Goal: Task Accomplishment & Management: Complete application form

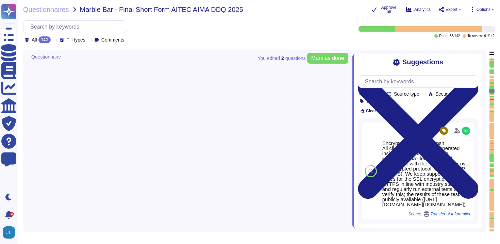
type textarea "The company refers to the relevant products as "FundApps Shareholding Disclosur…"
type textarea "Shareholding Disclosure: This service monitors disclosure requirements for majo…"
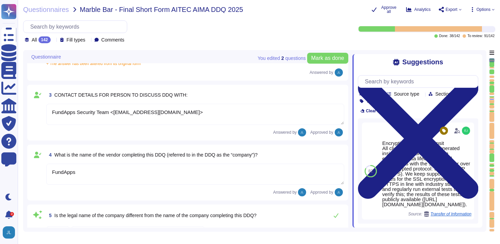
type textarea "FundApps"
type textarea "[DATE]"
type textarea "FundApps Security Team <[EMAIL_ADDRESS][DOMAIN_NAME]>"
type textarea "FundApps"
type textarea "[DOMAIN_NAME]"
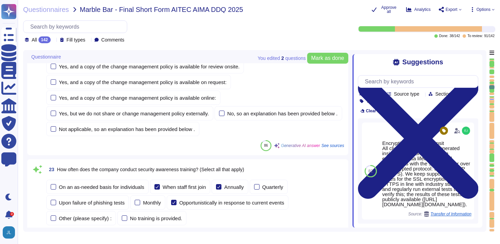
type textarea "The company refers to the relevant products as "FundApps Shareholding Disclosur…"
type textarea "Shareholding Disclosure: This service monitors disclosure requirements for majo…"
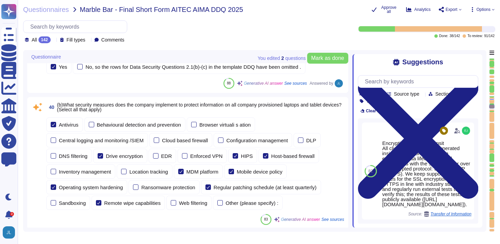
scroll to position [2781, 0]
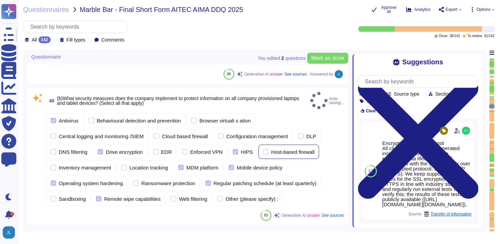
click at [284, 149] on div "Host-based firewall" at bounding box center [293, 151] width 44 height 5
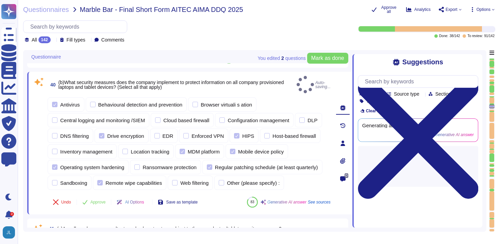
scroll to position [2796, 0]
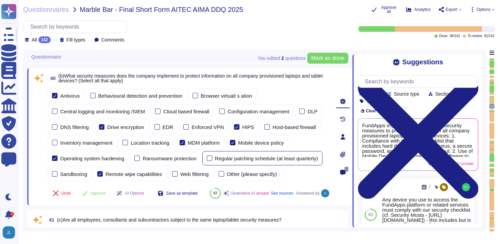
click at [254, 157] on div "Regular patching schedule (at least quarterly)" at bounding box center [266, 158] width 103 height 5
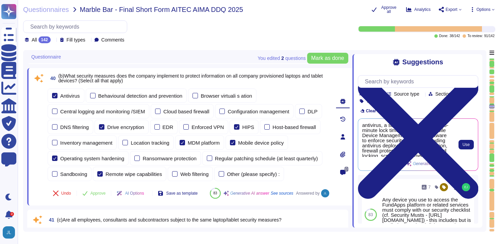
scroll to position [31, 0]
click at [251, 125] on div "HIPS" at bounding box center [248, 127] width 12 height 5
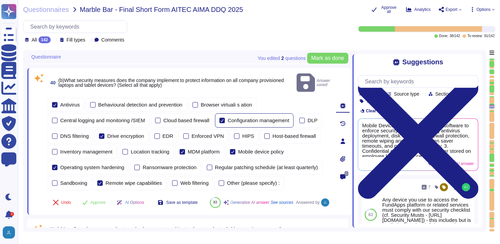
click at [239, 118] on div "Configuration management" at bounding box center [259, 120] width 62 height 5
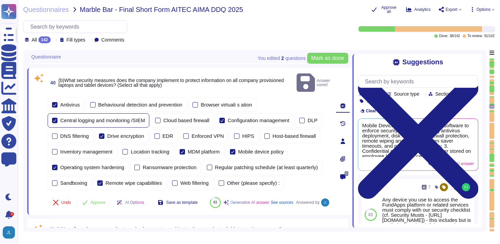
click at [104, 116] on div "Central logging and monitoring /SIEM" at bounding box center [99, 120] width 102 height 14
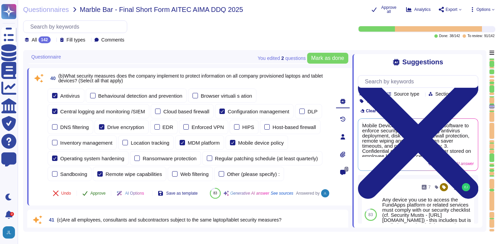
click at [99, 191] on span "Approve" at bounding box center [98, 193] width 15 height 4
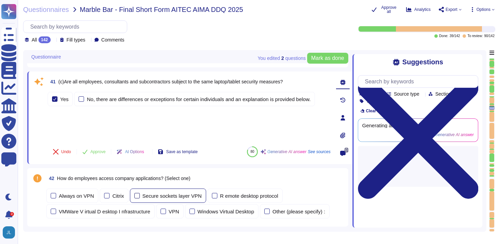
scroll to position [2921, 0]
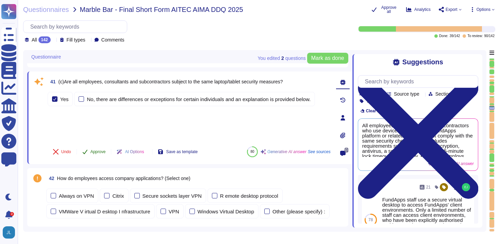
click at [103, 153] on span "Approve" at bounding box center [98, 152] width 15 height 4
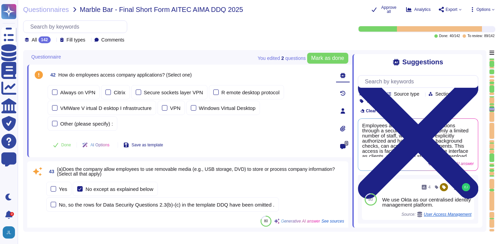
scroll to position [2983, 0]
click at [304, 91] on div "Always on VPN Citrix Secure sockets layer VPN R emote desktop protocol VMWare V…" at bounding box center [189, 108] width 283 height 46
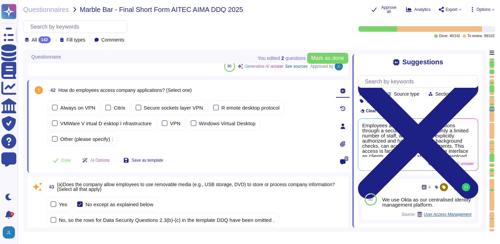
scroll to position [2966, 0]
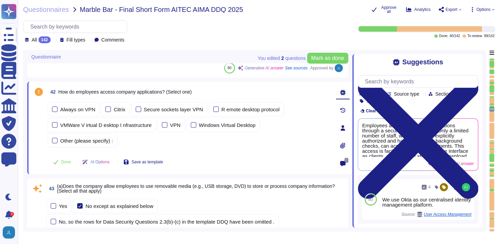
click at [489, 10] on span "Options" at bounding box center [484, 9] width 14 height 4
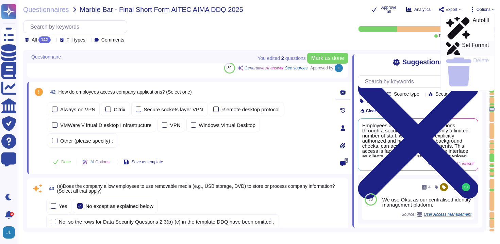
click at [467, 43] on p "Set Format" at bounding box center [475, 49] width 27 height 12
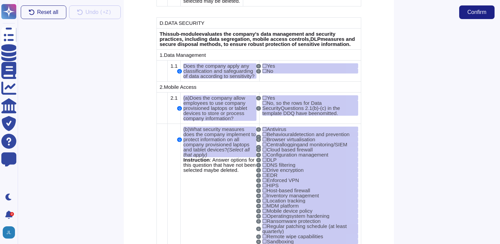
scroll to position [3297, 0]
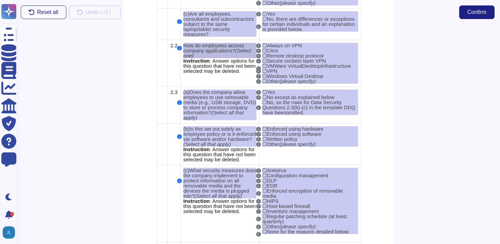
click at [234, 53] on span "How do employees access company applications?" at bounding box center [213, 48] width 61 height 11
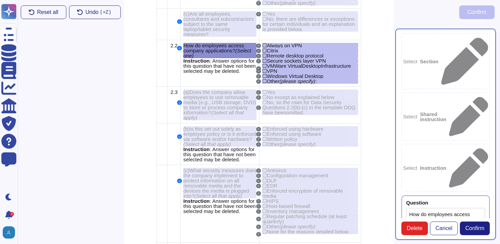
type textarea "How do employees access company applications? (Select one)"
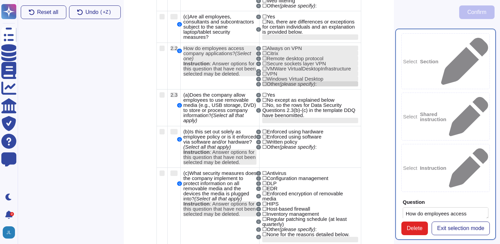
click at [301, 87] on span "(please specify)" at bounding box center [298, 84] width 36 height 6
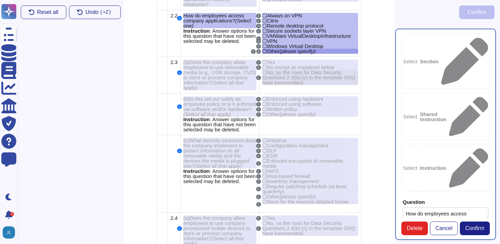
scroll to position [3332, 0]
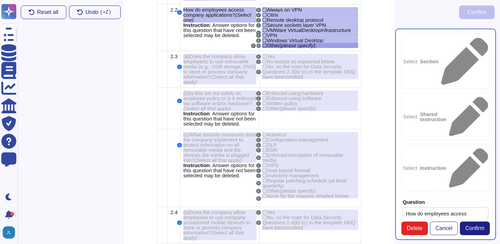
type textarea "skdmakdm"
click at [441, 229] on span "Cancel" at bounding box center [444, 228] width 17 height 5
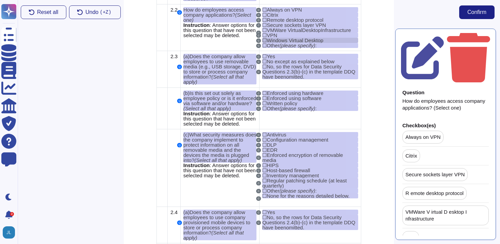
click at [301, 43] on span "Windows Virtual Desktop" at bounding box center [295, 40] width 57 height 6
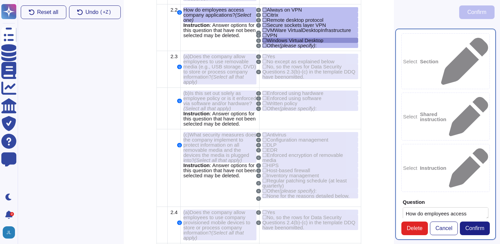
type textarea "How do employees access company applications? (Select one)"
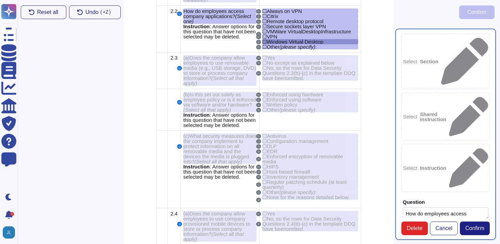
scroll to position [3327, 0]
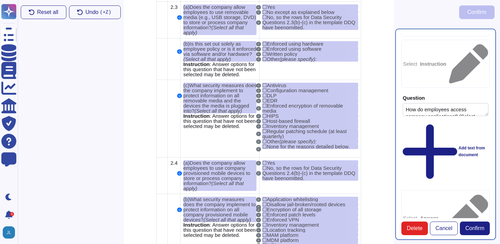
scroll to position [3383, 0]
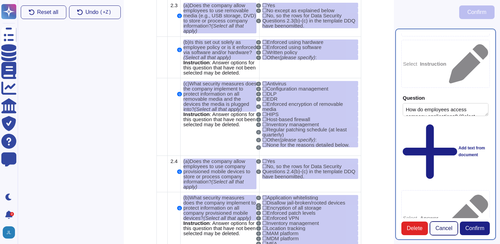
click at [440, 226] on span "Cancel" at bounding box center [444, 228] width 17 height 5
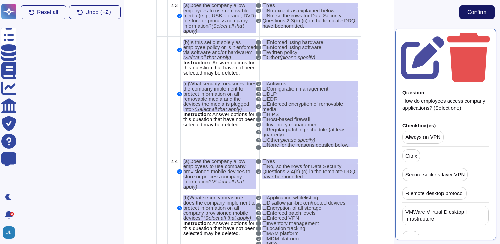
click at [483, 11] on span "Confirm" at bounding box center [477, 12] width 19 height 5
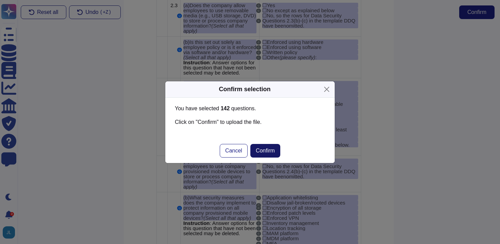
click at [266, 150] on span "Confirm" at bounding box center [265, 150] width 19 height 5
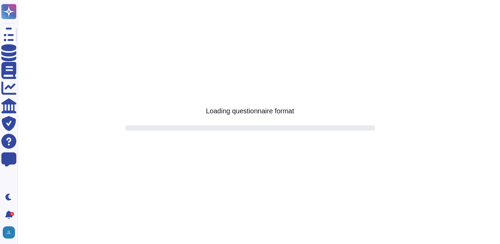
scroll to position [0, 0]
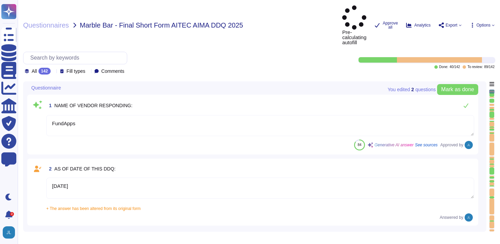
type textarea "FundApps"
type textarea "[DATE]"
type textarea "FundApps Security Team <[EMAIL_ADDRESS][DOMAIN_NAME]>"
type textarea "FundApps"
type textarea "[DOMAIN_NAME]"
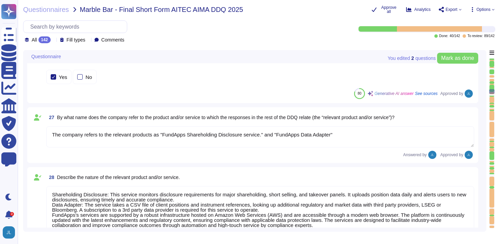
type textarea "The company refers to the relevant products as "FundApps Shareholding Disclosur…"
type textarea "Shareholding Disclosure: This service monitors disclosure requirements for majo…"
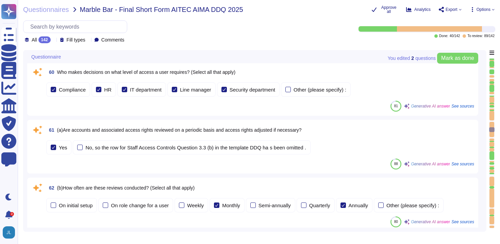
scroll to position [3738, 0]
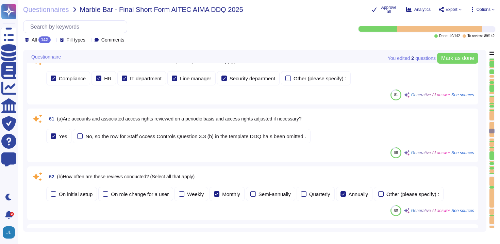
click at [326, 122] on div "61 (a)Are accounts and associated access rights reviewed on a periodic basis an…" at bounding box center [260, 119] width 428 height 12
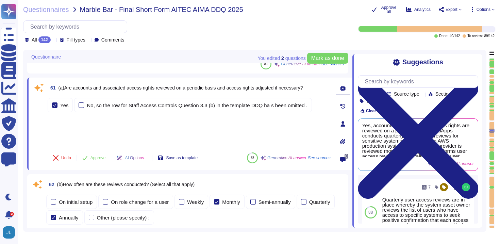
scroll to position [3812, 0]
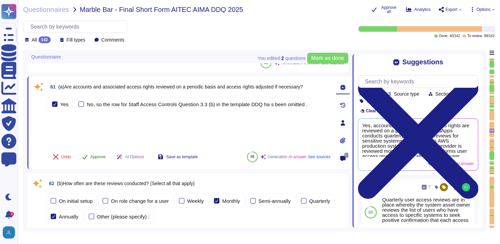
click at [106, 158] on span "Approve" at bounding box center [98, 157] width 15 height 4
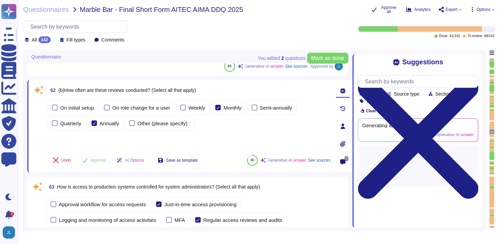
scroll to position [3869, 0]
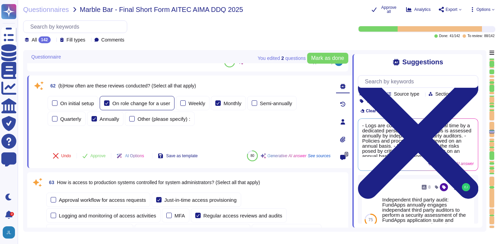
click at [132, 105] on div "On role change for a user" at bounding box center [141, 103] width 58 height 5
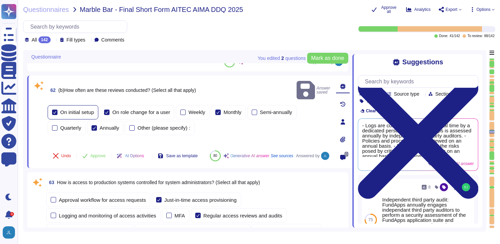
click at [78, 110] on div "On initial setup" at bounding box center [77, 112] width 34 height 5
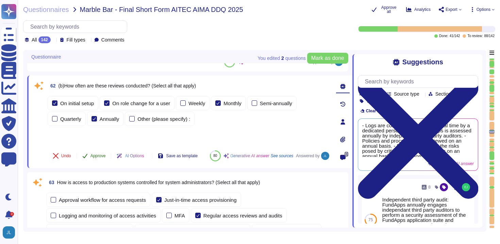
click at [97, 154] on span "Approve" at bounding box center [98, 156] width 15 height 4
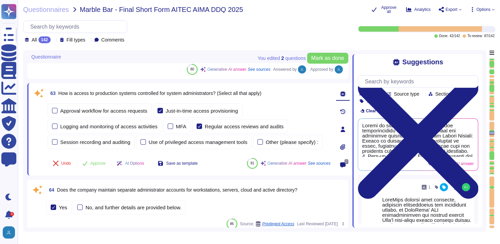
scroll to position [3929, 0]
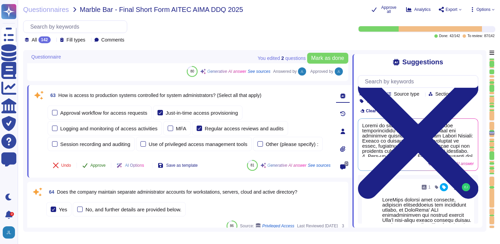
click at [96, 166] on span "Approve" at bounding box center [98, 165] width 15 height 4
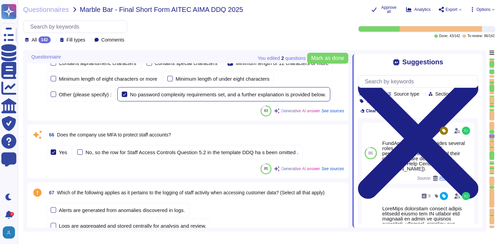
scroll to position [4160, 0]
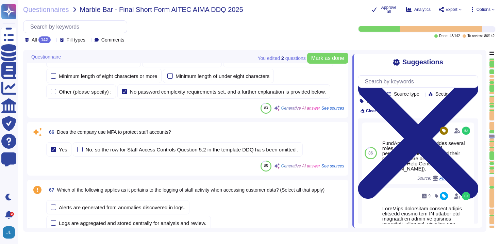
click at [185, 133] on div "66 Does the company use MFA to protect staff accounts?" at bounding box center [195, 132] width 298 height 12
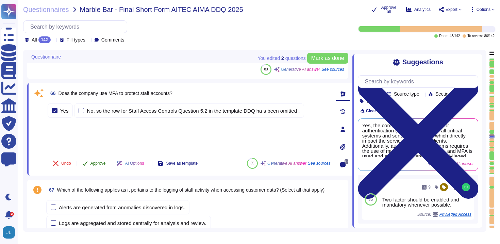
click at [88, 163] on icon at bounding box center [84, 163] width 5 height 5
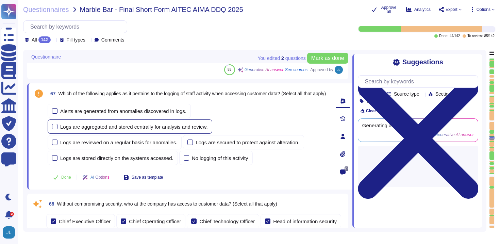
scroll to position [4219, 0]
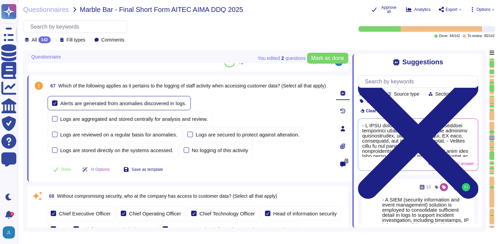
click at [160, 99] on div "Alerts are generated from anomalies discovered in logs." at bounding box center [119, 103] width 143 height 14
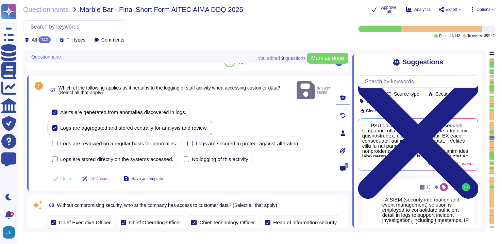
click at [166, 122] on div "Logs are aggregated and stored centrally for analysis and review." at bounding box center [130, 128] width 165 height 14
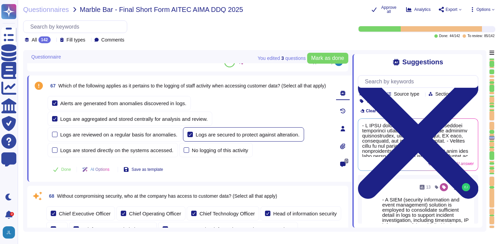
click at [220, 133] on div "Logs are secured to protect against alteration." at bounding box center [248, 134] width 104 height 5
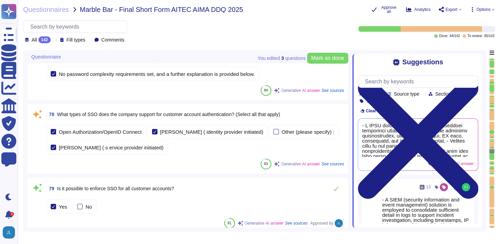
scroll to position [5164, 0]
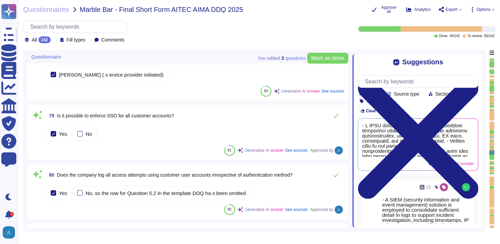
type textarea "Our latest penetration test report can be found on our trust portal here: [URL]…"
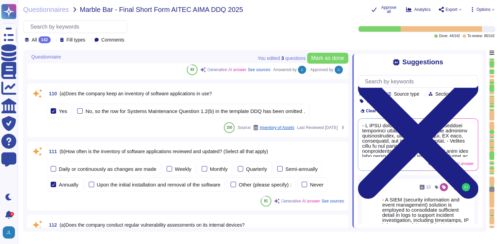
scroll to position [7623, 0]
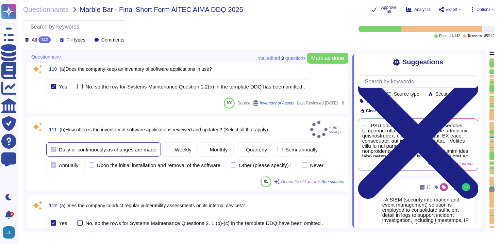
click at [137, 152] on div "Daily or continuously as changes are made" at bounding box center [108, 149] width 98 height 5
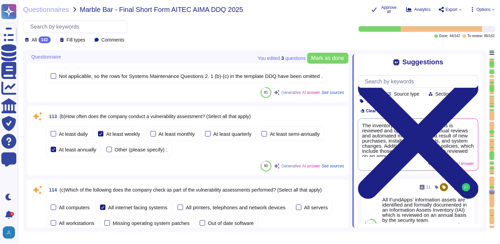
scroll to position [7812, 0]
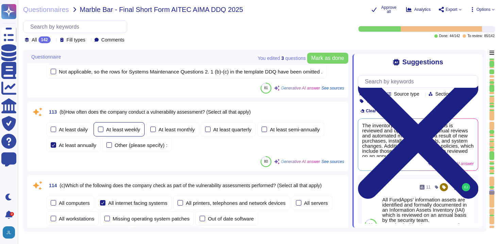
click at [139, 137] on div "At least weekly" at bounding box center [119, 129] width 51 height 14
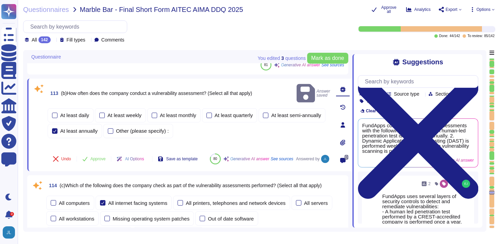
click at [208, 91] on span "(b)How often does the company conduct a vulnerability assessment? (Select all t…" at bounding box center [156, 93] width 191 height 5
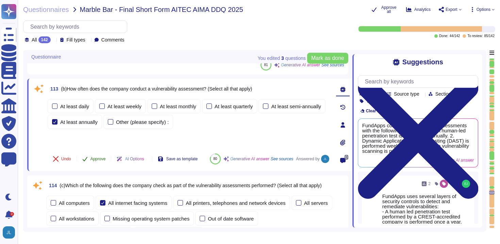
click at [99, 152] on button "Approve" at bounding box center [94, 159] width 34 height 14
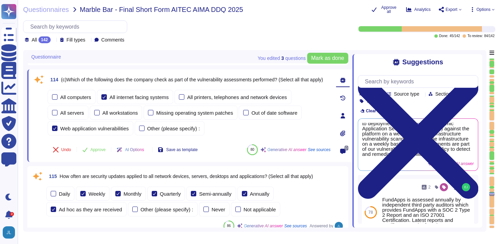
scroll to position [33, 0]
click at [95, 152] on span "Approve" at bounding box center [98, 150] width 15 height 4
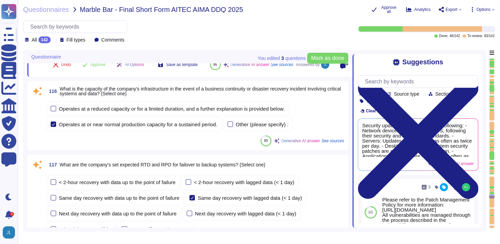
scroll to position [8057, 0]
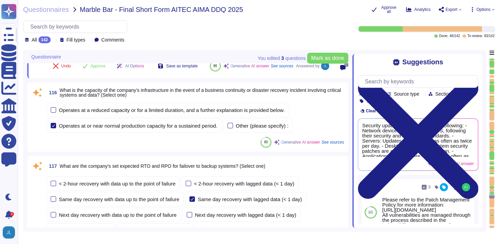
click at [196, 91] on span "What is the capacity of the company’s infrastructure in the event of a business…" at bounding box center [201, 92] width 282 height 10
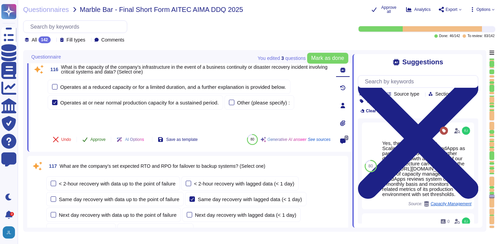
click at [93, 140] on span "Approve" at bounding box center [98, 140] width 15 height 4
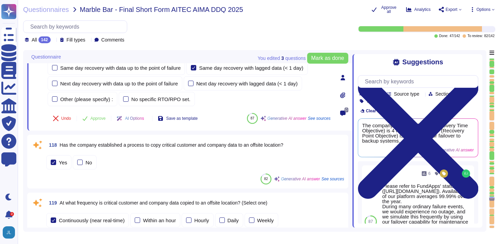
scroll to position [8158, 0]
click at [167, 144] on span "Has the company established a process to copy critical customer and company dat…" at bounding box center [172, 144] width 224 height 5
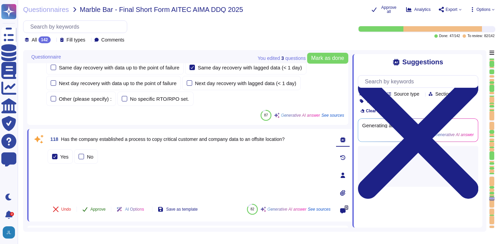
click at [89, 213] on button "Approve" at bounding box center [94, 210] width 34 height 14
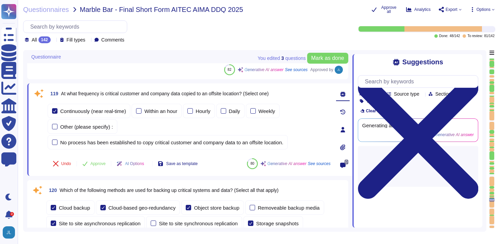
scroll to position [8267, 0]
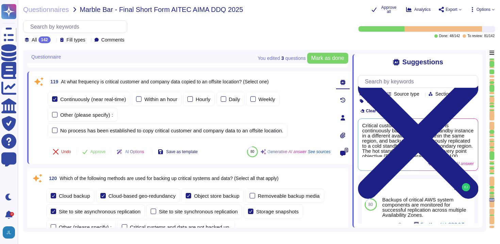
click at [493, 78] on div at bounding box center [492, 78] width 5 height 1
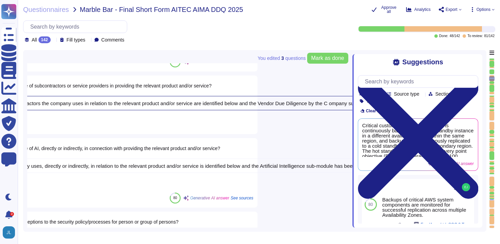
scroll to position [1013, 0]
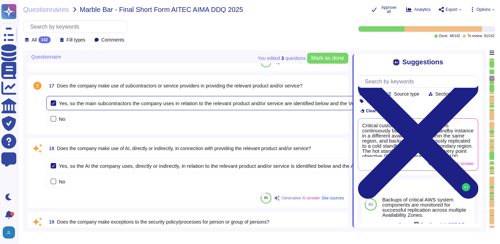
click at [188, 106] on div "Yes, so the main subcontractors the company uses in relation to the relevant pr…" at bounding box center [309, 103] width 526 height 14
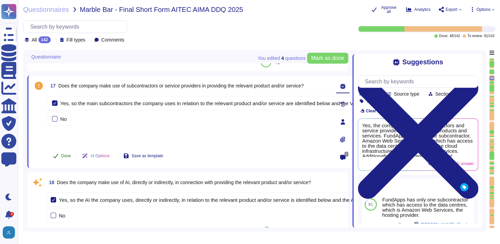
click at [62, 158] on span "Done" at bounding box center [66, 156] width 10 height 4
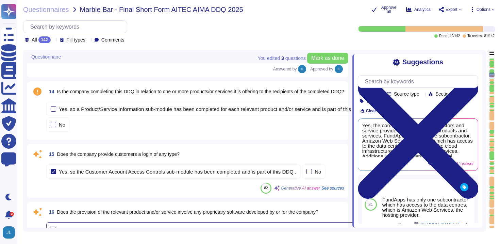
scroll to position [826, 0]
click at [190, 153] on div "15 Does the company provide customers a login of any type?" at bounding box center [195, 154] width 298 height 12
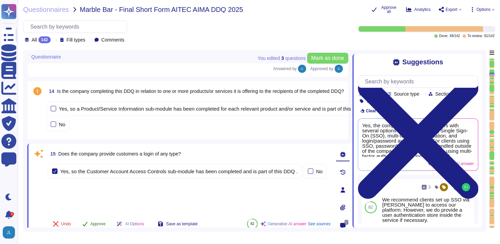
click at [98, 227] on button "Approve" at bounding box center [94, 224] width 34 height 14
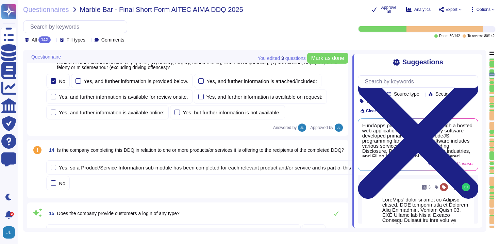
scroll to position [788, 0]
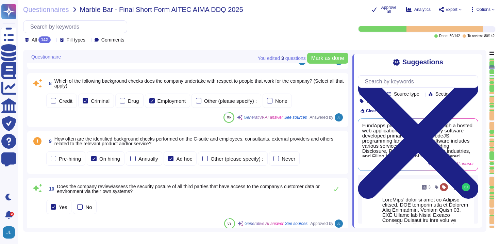
type textarea "[DOMAIN_NAME]"
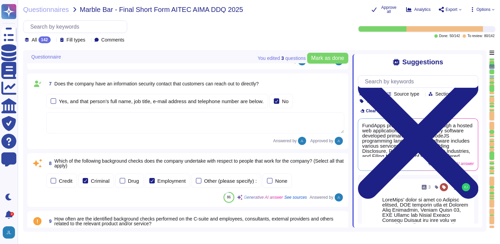
type textarea "FundApps"
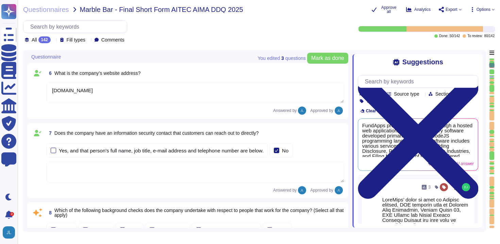
type textarea "FundApps Security Team <[EMAIL_ADDRESS][DOMAIN_NAME]>"
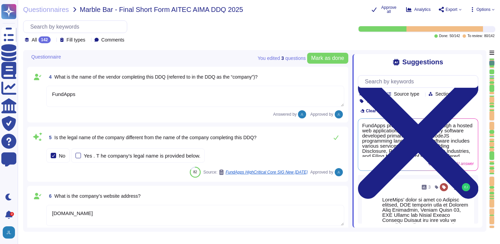
type textarea "FundApps"
type textarea "[DATE]"
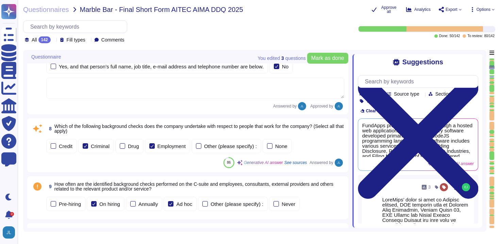
scroll to position [390, 0]
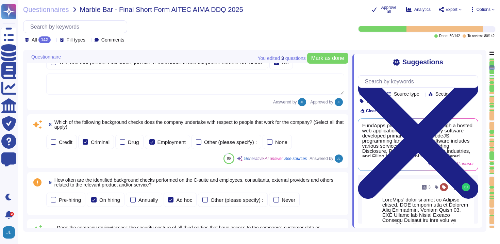
click at [177, 127] on span "Which of the following background checks does the company undertake with respec…" at bounding box center [199, 125] width 290 height 10
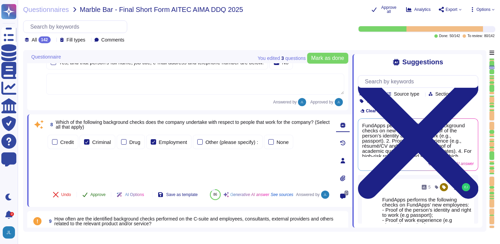
click at [95, 193] on span "Approve" at bounding box center [98, 195] width 15 height 4
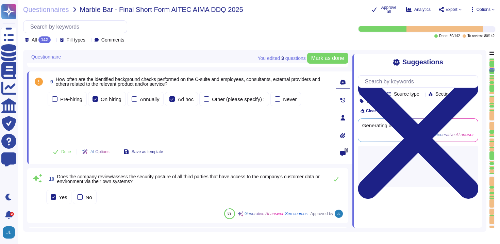
scroll to position [476, 0]
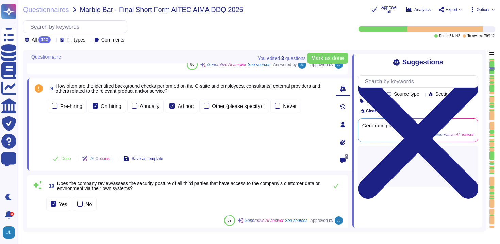
type textarea "[DOMAIN_NAME]"
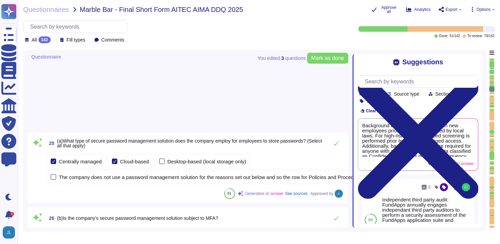
type textarea "The company refers to the relevant products as "FundApps Shareholding Disclosur…"
type textarea "Shareholding Disclosure: This service monitors disclosure requirements for majo…"
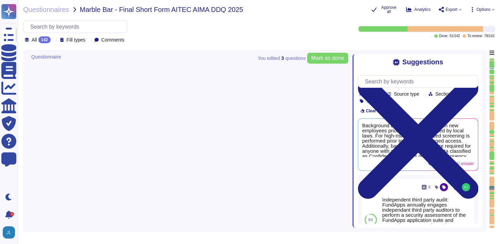
scroll to position [8685, 0]
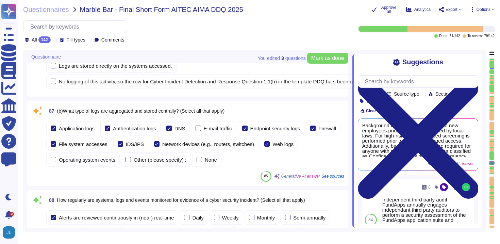
type textarea "Our latest penetration test report can be found on our trust portal here: [URL]…"
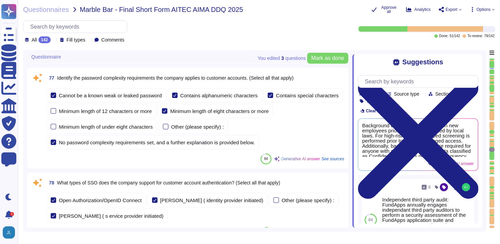
scroll to position [5582, 0]
click at [173, 183] on span "What types of SSO does the company support for customer account authentication?…" at bounding box center [168, 181] width 223 height 5
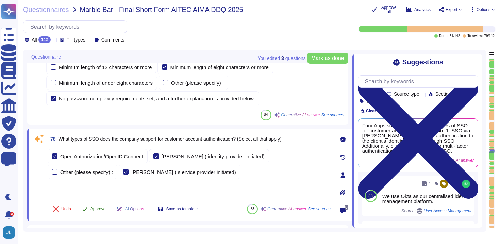
click at [92, 208] on span "Approve" at bounding box center [98, 209] width 15 height 4
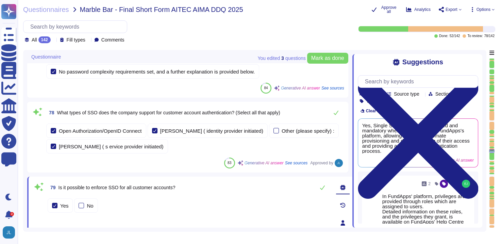
scroll to position [5638, 0]
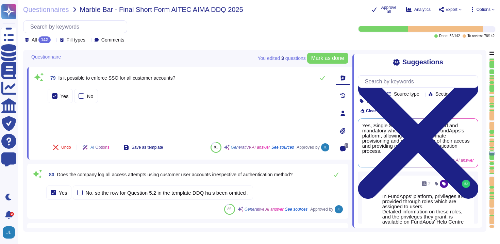
type textarea "Our latest penetration test report can be found on our trust portal here: [URL]…"
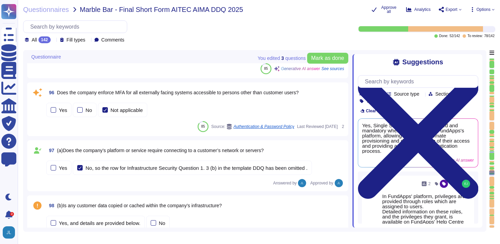
scroll to position [7079, 0]
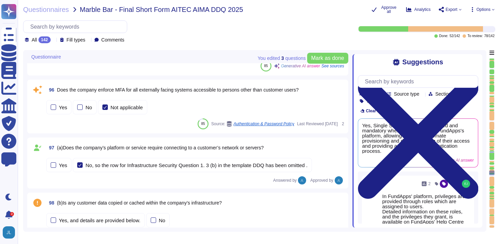
click at [186, 100] on div "Yes No Not applicable" at bounding box center [195, 107] width 298 height 14
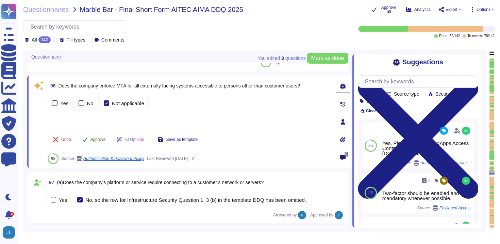
click at [94, 142] on button "Approve" at bounding box center [94, 140] width 34 height 14
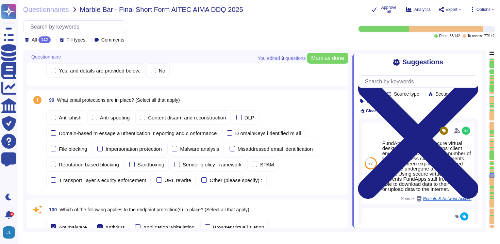
scroll to position [7276, 0]
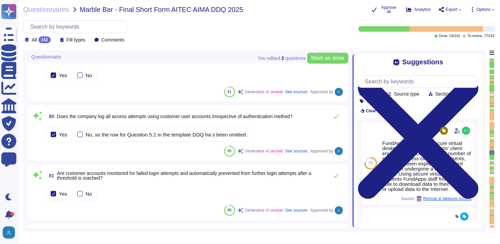
type textarea "Our latest penetration test report can be found on our trust portal here: [URL]…"
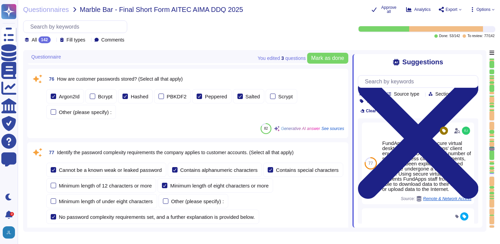
scroll to position [5529, 0]
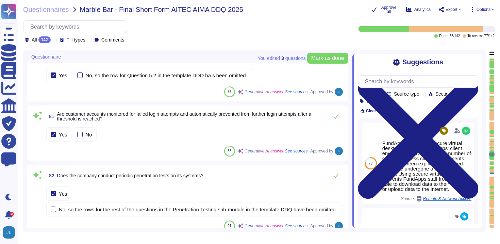
type textarea "Our latest penetration test report can be found on our trust portal here: [URL]…"
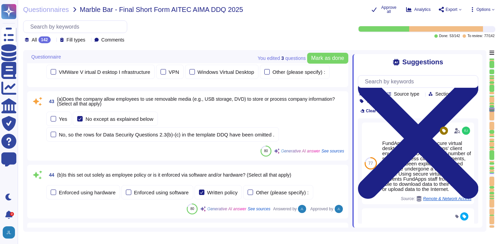
scroll to position [3039, 0]
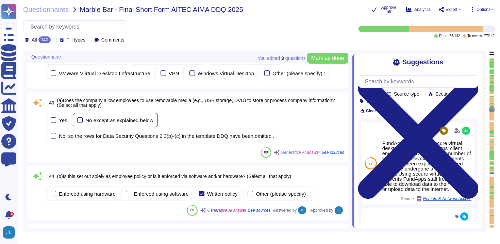
click at [118, 118] on div "No except as explained below" at bounding box center [119, 120] width 68 height 5
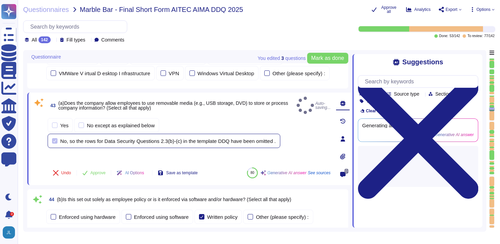
click at [118, 139] on div "No, so the rows for Data Security Questions 2.3(b)-(c) in the template DDQ have…" at bounding box center [168, 141] width 216 height 5
click at [202, 111] on div "43 (a)Does the company allow employees to use removable media (e.g., USB storag…" at bounding box center [182, 139] width 298 height 84
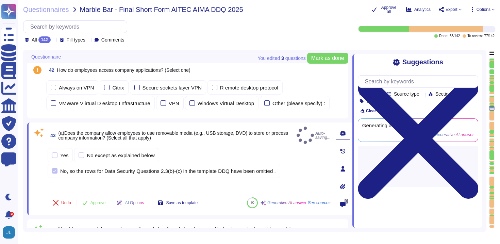
scroll to position [3008, 0]
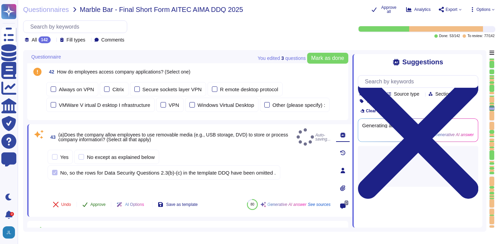
click at [100, 205] on span "Approve" at bounding box center [98, 205] width 15 height 4
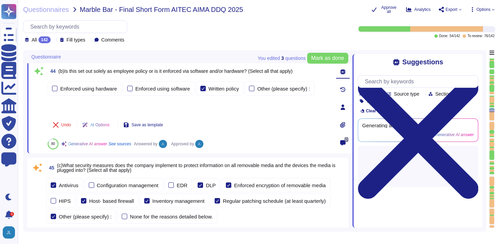
scroll to position [3152, 0]
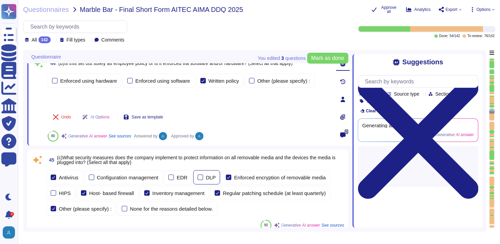
click at [207, 178] on label "DLP" at bounding box center [207, 177] width 18 height 5
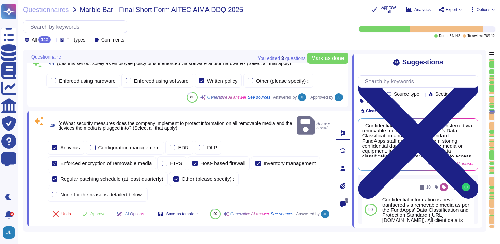
scroll to position [3158, 0]
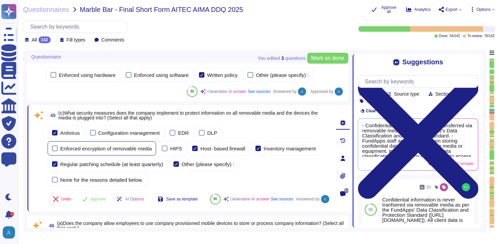
click at [108, 149] on div "Enforced encryption of removable media" at bounding box center [106, 148] width 92 height 5
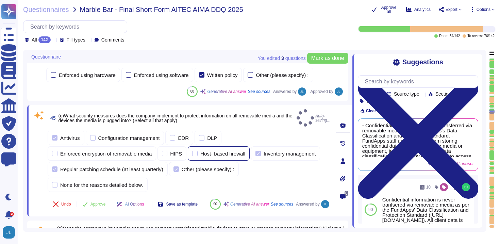
click at [223, 151] on div "Host- based firewall" at bounding box center [223, 153] width 45 height 5
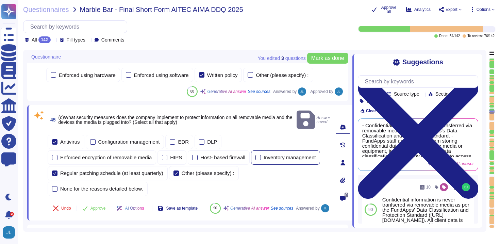
click at [283, 155] on div "Inventory management" at bounding box center [290, 157] width 52 height 5
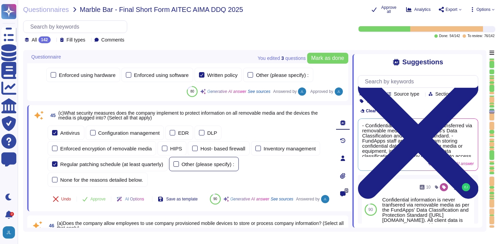
click at [182, 162] on label "Other (please specify) :" at bounding box center [204, 163] width 61 height 5
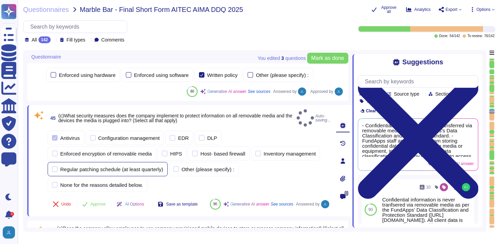
click at [127, 167] on div "Regular patching schedule (at least quarterly)" at bounding box center [111, 169] width 103 height 5
click at [74, 137] on div "Antivirus" at bounding box center [66, 138] width 37 height 14
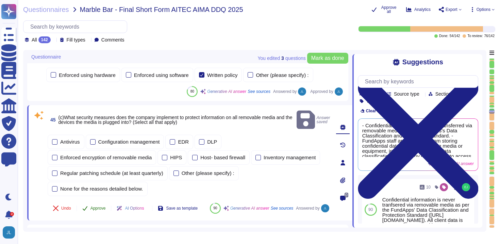
click at [97, 206] on span "Approve" at bounding box center [98, 208] width 15 height 4
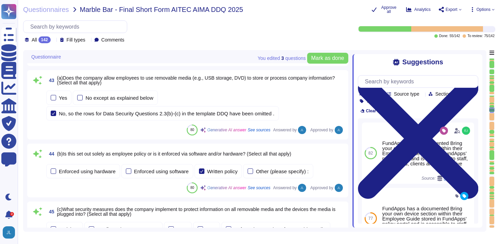
scroll to position [3059, 0]
